Goal: Task Accomplishment & Management: Complete application form

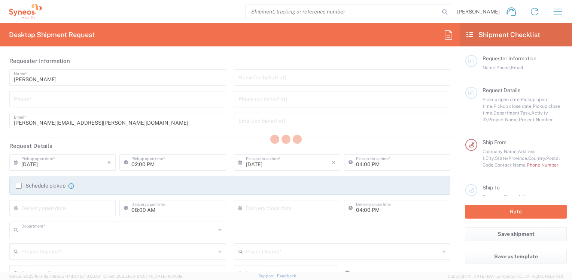
type input "8410"
type input "[US_STATE]"
type input "[GEOGRAPHIC_DATA]"
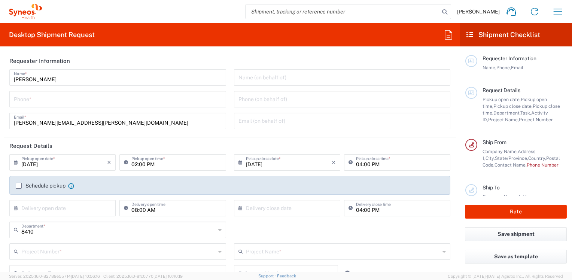
type input "Syneos Health, LLC-[GEOGRAPHIC_DATA] [GEOGRAPHIC_DATA] [GEOGRAPHIC_DATA]"
click at [131, 101] on input "tel" at bounding box center [118, 98] width 208 height 13
type input "7325375052"
click at [40, 249] on input "text" at bounding box center [118, 251] width 194 height 13
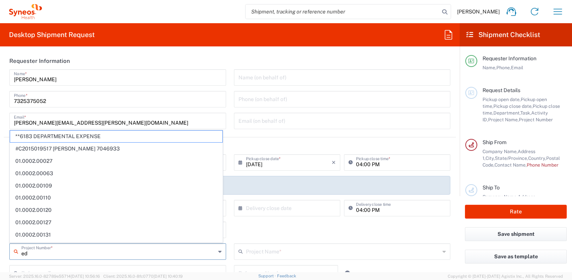
type input "e"
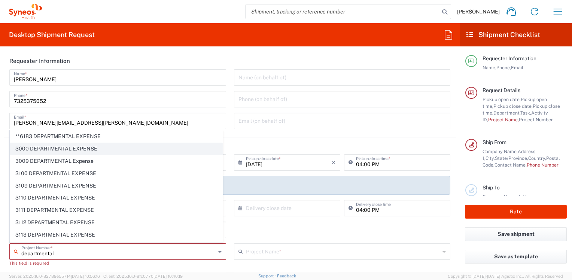
click at [57, 151] on span "3000 DEPARTMENTAL EXPENSE" at bounding box center [116, 149] width 212 height 12
type input "3000 DEPARTMENTAL EXPENSE"
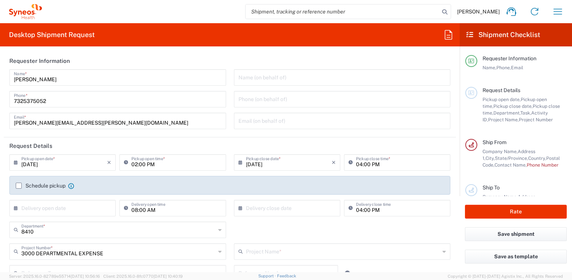
type input "3000 DEPARTMENTAL EXPENSE"
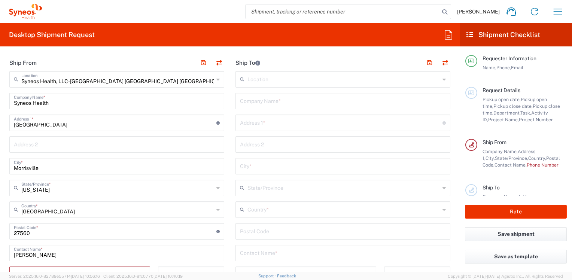
scroll to position [375, 0]
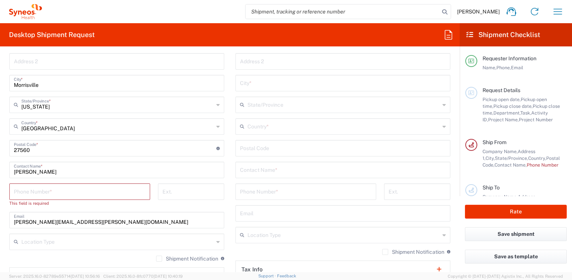
click at [33, 191] on input "tel" at bounding box center [80, 191] width 132 height 13
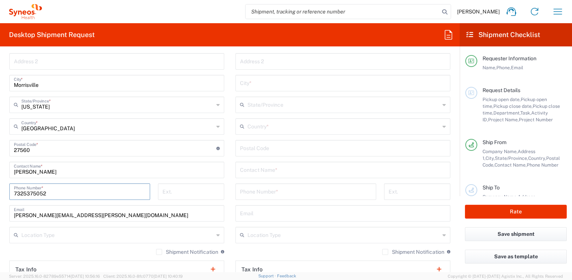
scroll to position [337, 0]
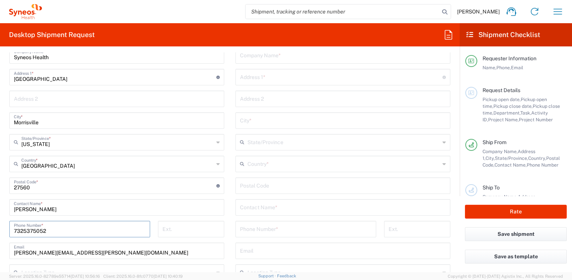
type input "7325375052"
click at [264, 169] on input "text" at bounding box center [344, 163] width 193 height 13
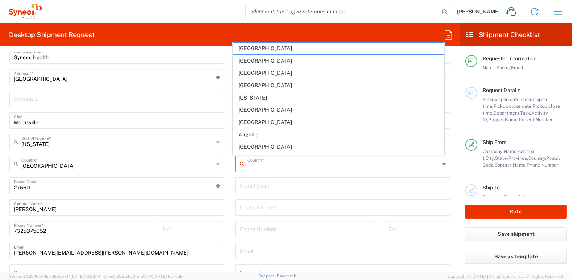
type input "[GEOGRAPHIC_DATA]"
type input "Lilly - HP Exit DEPOT"
type input "[STREET_ADDRESS]"
type input "[GEOGRAPHIC_DATA]"
type input "[US_STATE]"
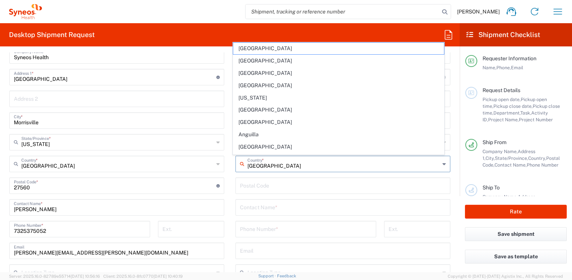
type input "46225"
type input "Lilly - HP Exit Depot"
type input "7325375052"
type input "Large Box"
type input "1"
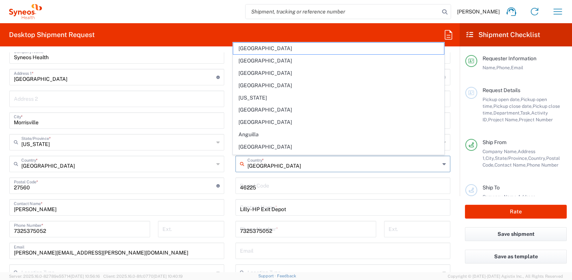
type input "17.5"
type input "12.5"
type input "3"
type input "in"
type input "10"
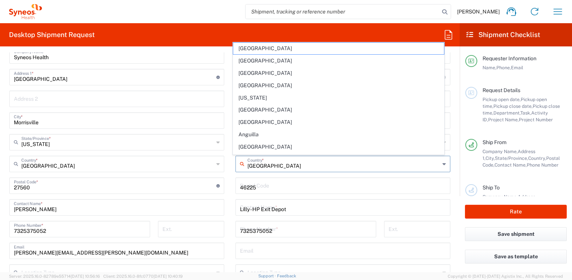
type input "lbs"
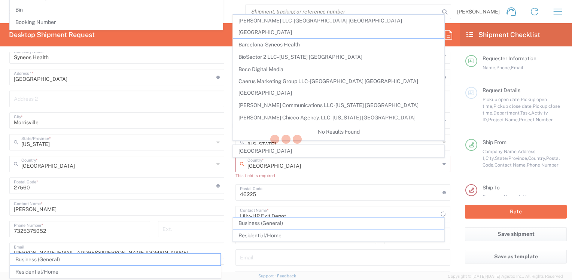
scroll to position [0, 0]
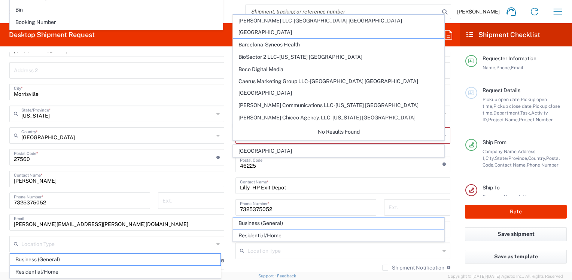
click at [230, 160] on main "Location [PERSON_NAME] LLC-[GEOGRAPHIC_DATA] [GEOGRAPHIC_DATA] [GEOGRAPHIC_DATA…" at bounding box center [343, 157] width 226 height 321
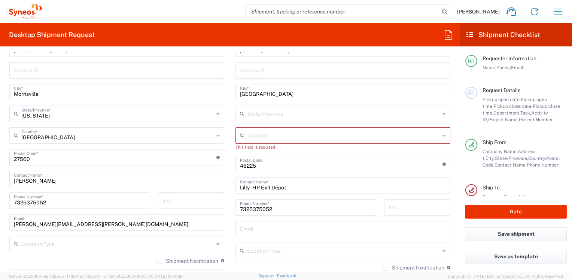
click at [258, 132] on input "text" at bounding box center [344, 134] width 193 height 13
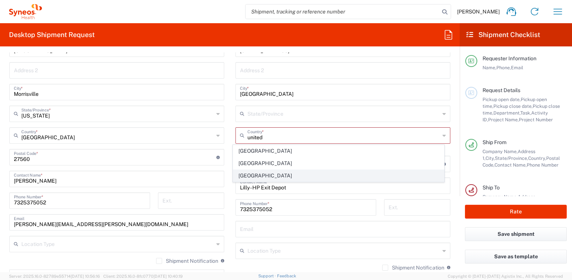
click at [253, 175] on span "[GEOGRAPHIC_DATA]" at bounding box center [338, 176] width 210 height 12
type input "[GEOGRAPHIC_DATA]"
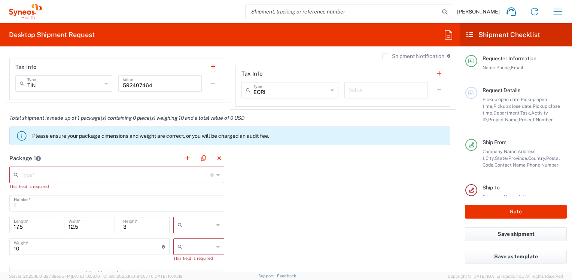
scroll to position [590, 0]
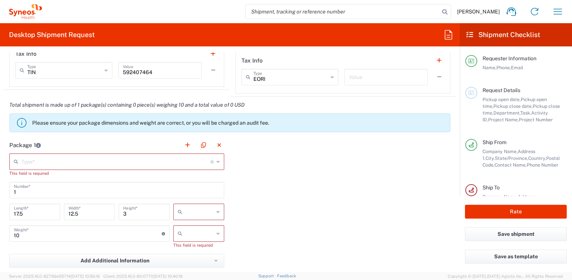
click at [75, 163] on input "text" at bounding box center [115, 161] width 189 height 13
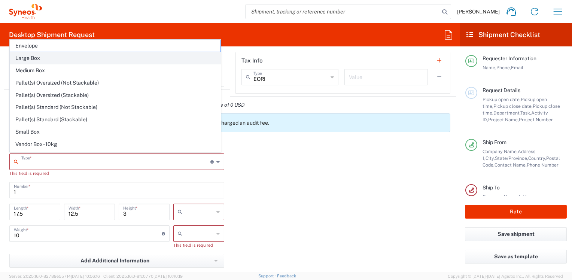
click at [32, 55] on span "Large Box" at bounding box center [115, 58] width 210 height 12
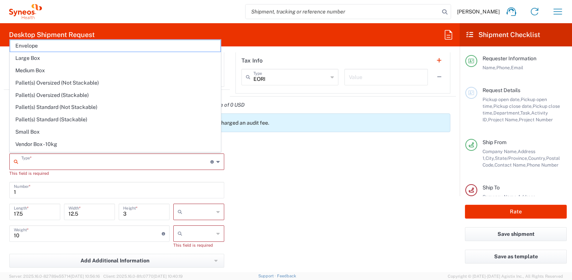
type input "Large Box"
type input "in"
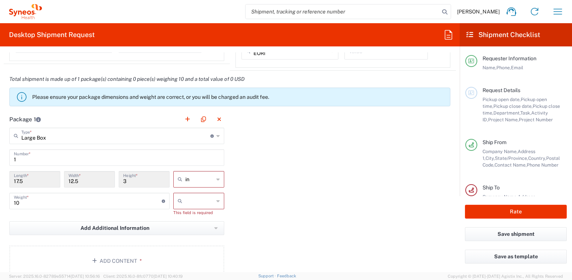
scroll to position [628, 0]
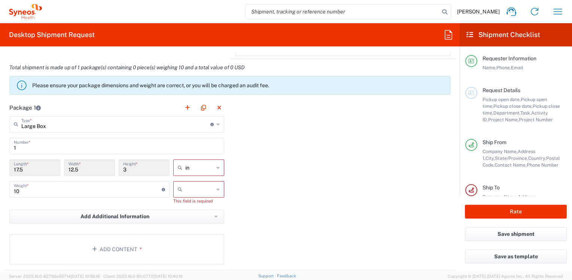
click at [187, 188] on input "text" at bounding box center [199, 190] width 28 height 12
click at [183, 216] on span "lbs" at bounding box center [196, 217] width 49 height 12
type input "lbs"
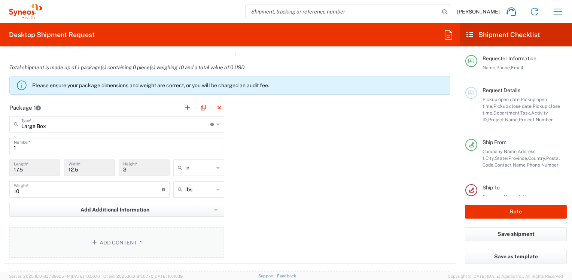
click at [111, 236] on button "Add Content *" at bounding box center [116, 242] width 215 height 31
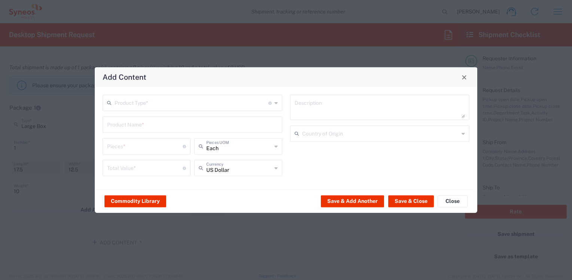
click at [132, 105] on input "text" at bounding box center [192, 102] width 154 height 13
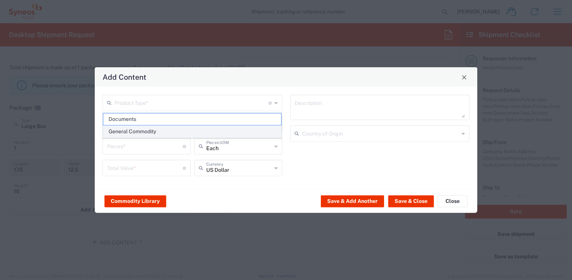
click at [131, 130] on span "General Commodity" at bounding box center [192, 132] width 178 height 12
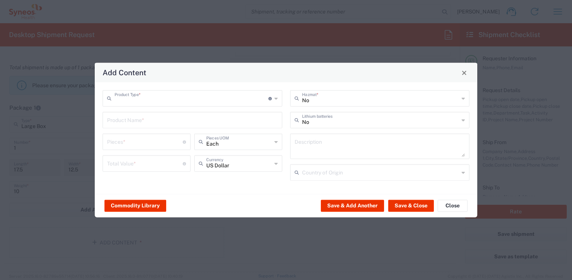
type input "General Commodity"
click at [114, 121] on input "text" at bounding box center [192, 119] width 171 height 13
click at [114, 121] on input "Ipad and p" at bounding box center [192, 119] width 171 height 13
type input "Ipa and phoned and p"
click at [128, 142] on input "number" at bounding box center [145, 141] width 76 height 13
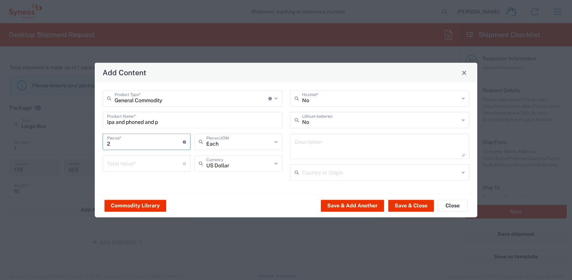
type input "2"
drag, startPoint x: 145, startPoint y: 122, endPoint x: 165, endPoint y: 122, distance: 20.2
click at [165, 122] on input "Ipa and phoned and p" at bounding box center [192, 119] width 171 height 13
type input "Ipa and phoned"
click at [133, 166] on input "number" at bounding box center [145, 163] width 76 height 13
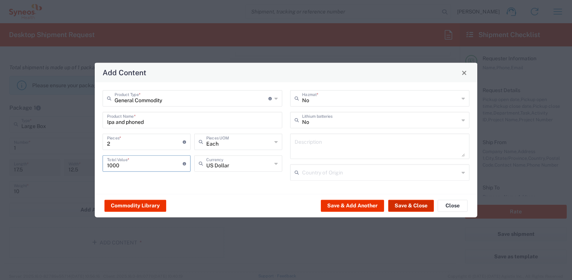
type input "1000"
click at [403, 205] on button "Save & Close" at bounding box center [411, 206] width 46 height 12
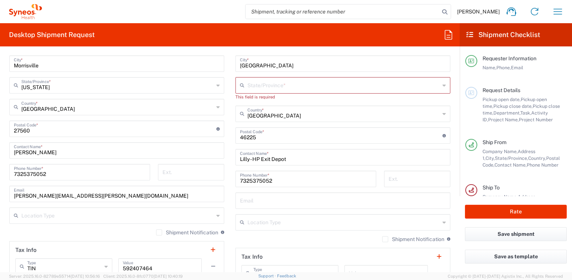
scroll to position [357, 0]
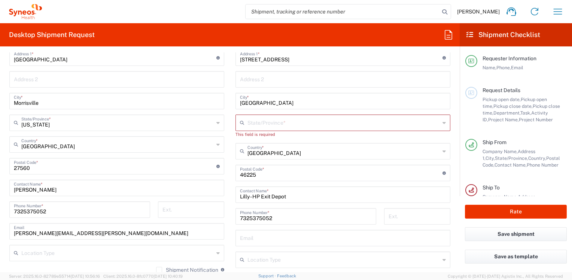
click at [265, 127] on agx-dropdown-input "State/Province * [US_STATE]" at bounding box center [343, 123] width 215 height 16
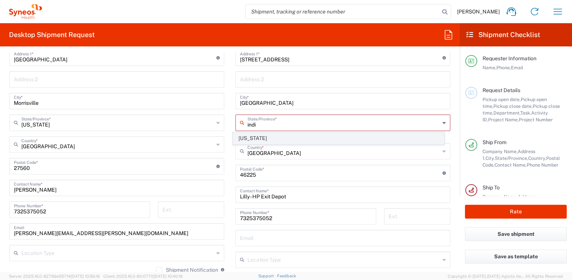
click at [247, 139] on span "[US_STATE]" at bounding box center [338, 139] width 210 height 12
type input "[US_STATE]"
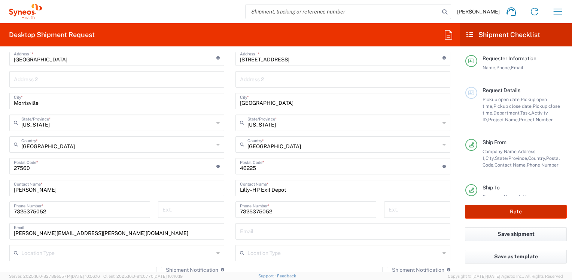
click at [528, 213] on button "Rate" at bounding box center [516, 212] width 102 height 14
type input "3000 DEPARTMENTAL EXPENSE"
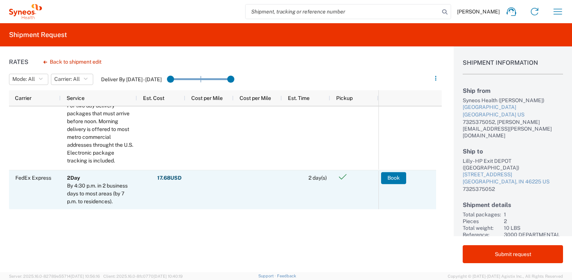
scroll to position [150, 0]
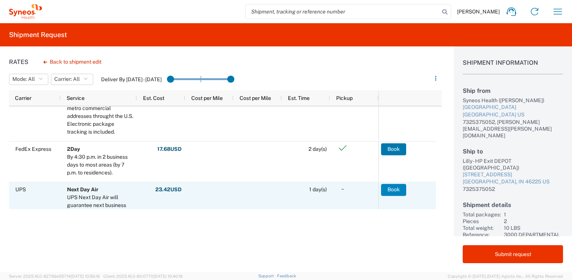
click at [397, 188] on button "Book" at bounding box center [393, 190] width 25 height 12
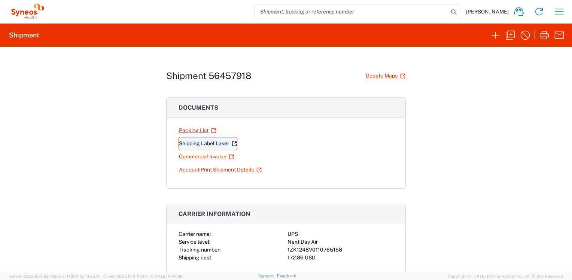
click at [197, 142] on link "Shipping Label Laser" at bounding box center [208, 143] width 59 height 13
